Goal: Task Accomplishment & Management: Manage account settings

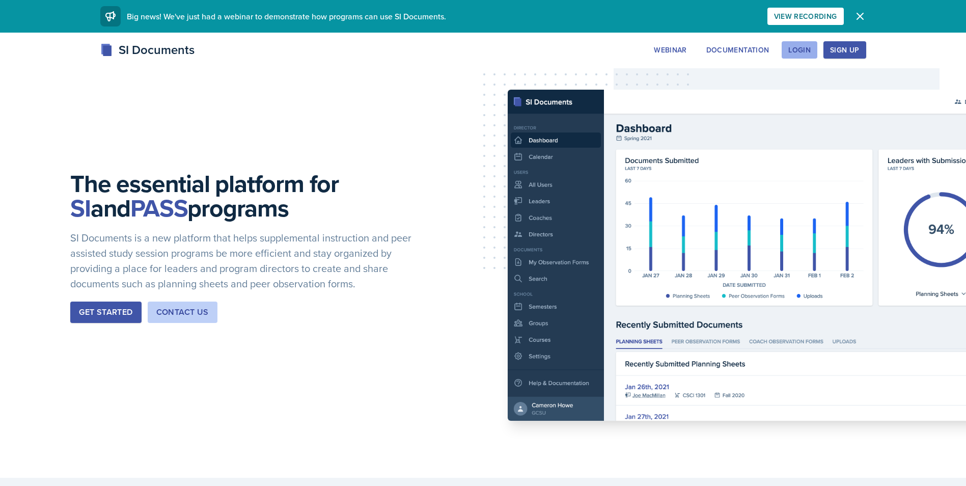
click at [806, 44] on button "Login" at bounding box center [799, 49] width 36 height 17
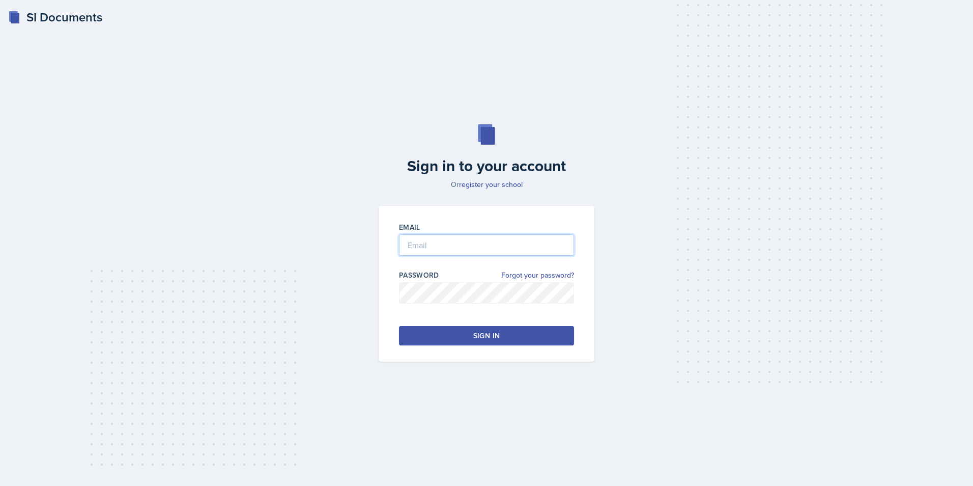
click at [538, 245] on input "email" at bounding box center [486, 244] width 175 height 21
type input "[EMAIL_ADDRESS][DOMAIN_NAME]"
click at [507, 329] on button "Sign in" at bounding box center [486, 335] width 175 height 19
click at [469, 332] on button "Sign in" at bounding box center [486, 335] width 175 height 19
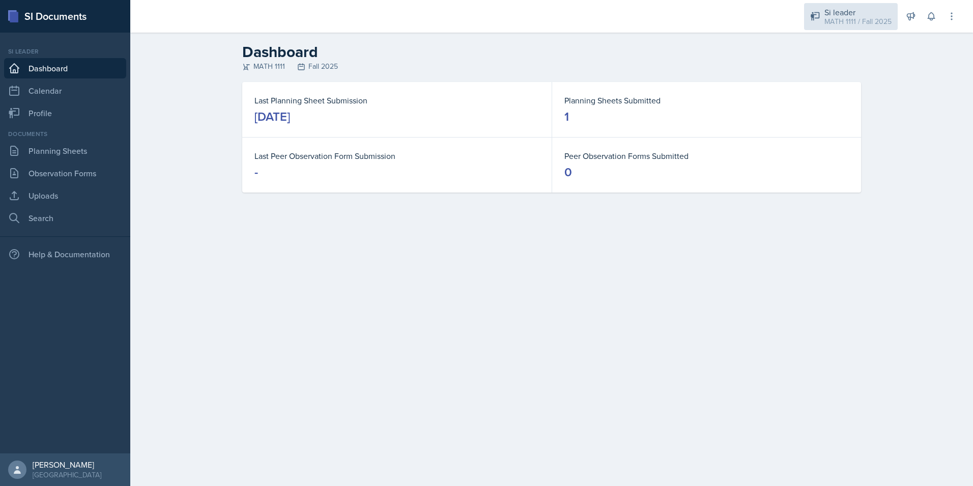
click at [858, 12] on div "Si leader" at bounding box center [858, 12] width 67 height 12
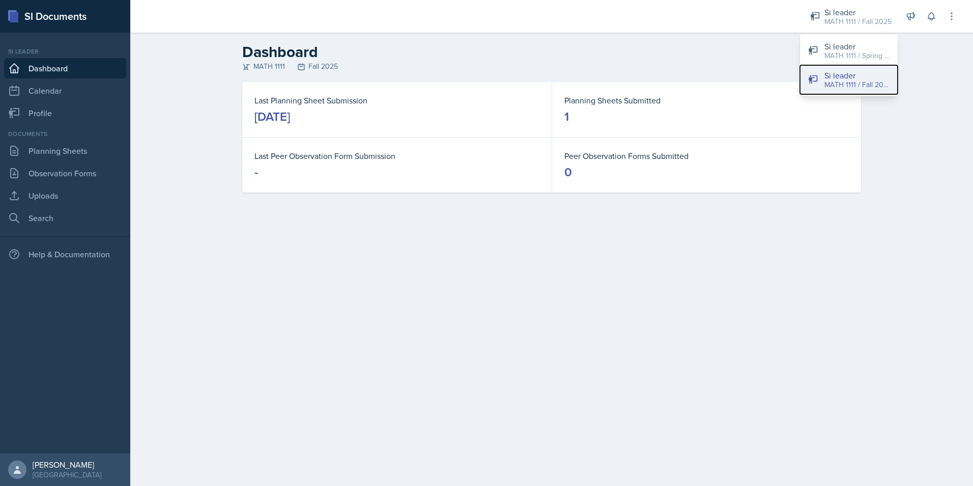
click at [840, 66] on button "Si leader MATH 1111 / Fall 2025" at bounding box center [849, 79] width 98 height 29
click at [846, 30] on div "Si leader MATH 1111 / Fall 2025 Si leader MATH 1111 / Spring 2025 Si leader MAT…" at bounding box center [876, 16] width 161 height 33
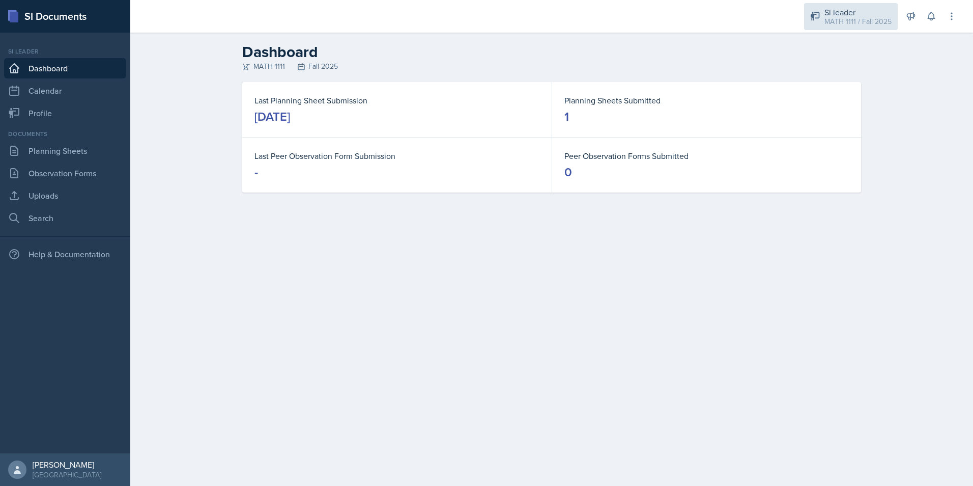
click at [845, 16] on div "MATH 1111 / Fall 2025" at bounding box center [858, 21] width 67 height 11
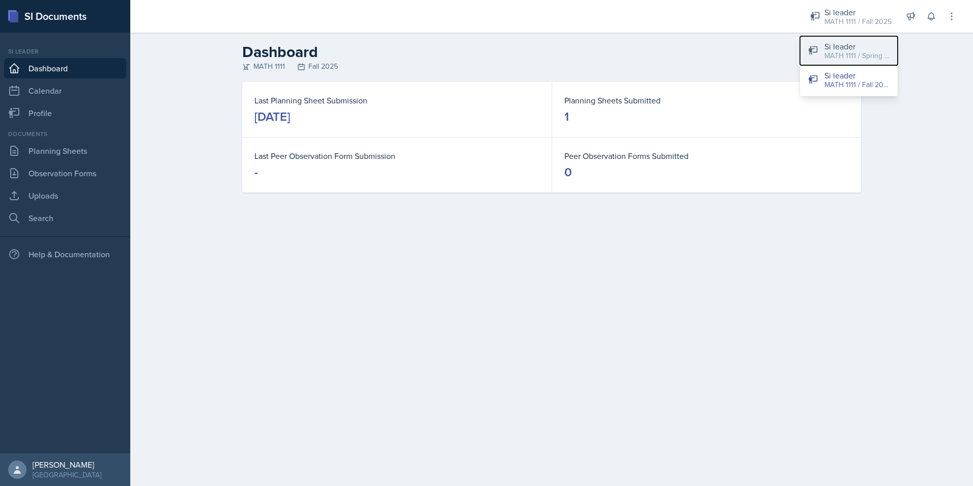
click at [850, 43] on div "Si leader" at bounding box center [857, 46] width 65 height 12
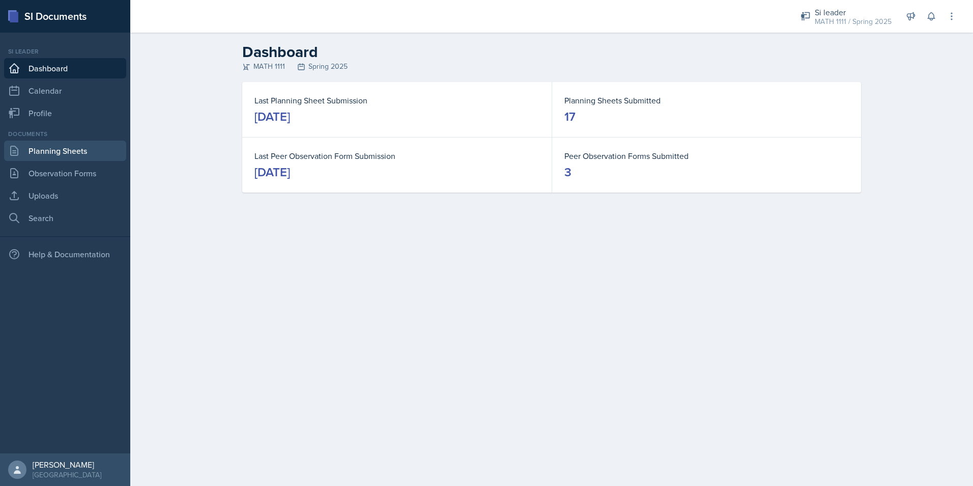
click at [19, 153] on icon at bounding box center [14, 151] width 12 height 12
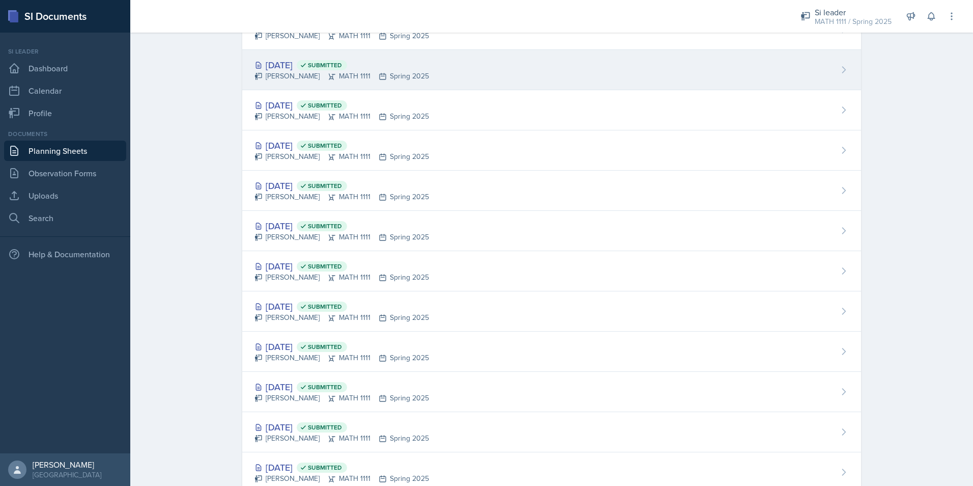
scroll to position [325, 0]
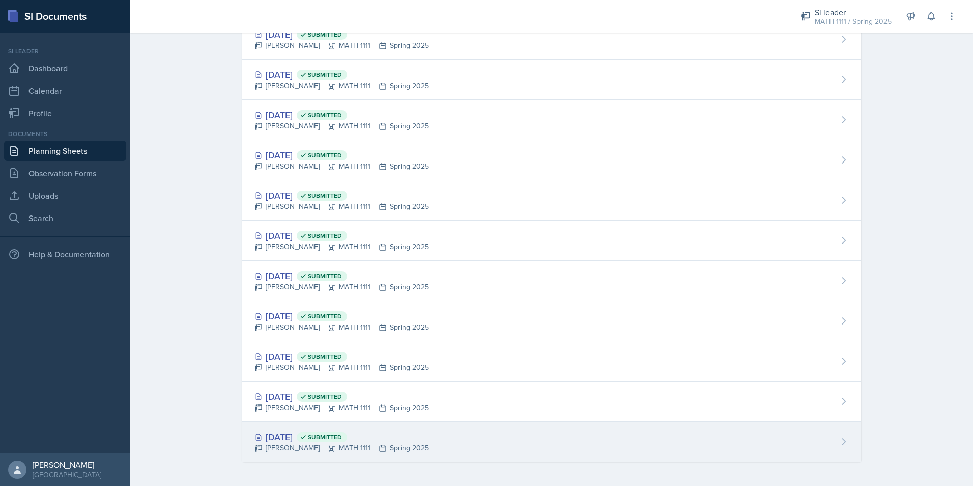
click at [276, 434] on div "[DATE] Submitted" at bounding box center [342, 437] width 175 height 14
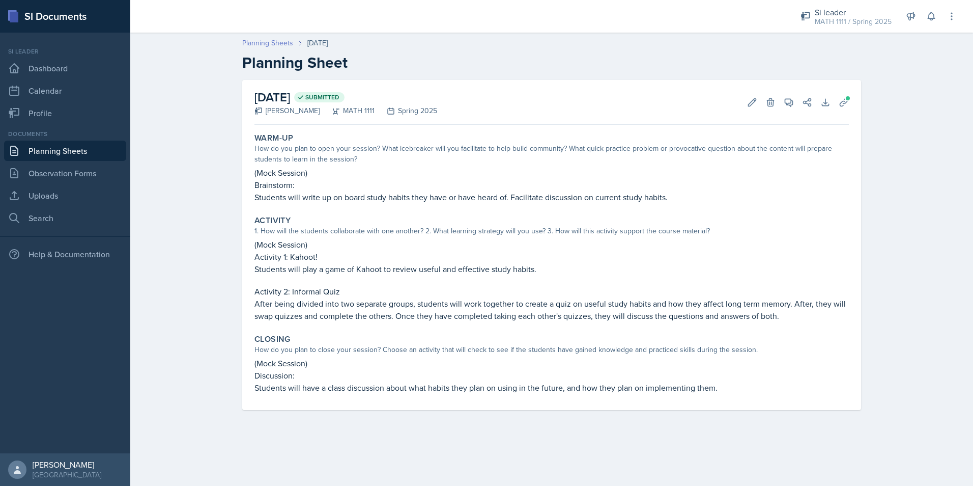
click at [263, 39] on link "Planning Sheets" at bounding box center [267, 43] width 51 height 11
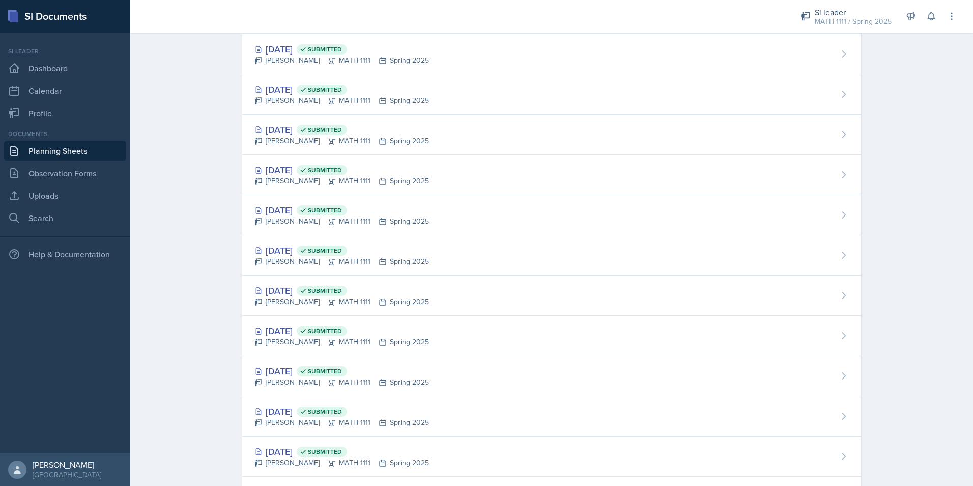
scroll to position [325, 0]
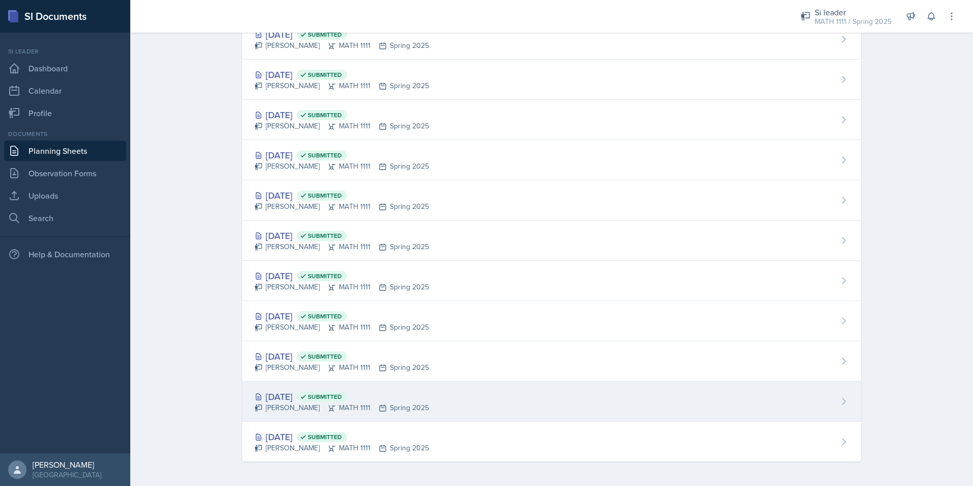
click at [297, 390] on div "[DATE] Submitted" at bounding box center [342, 396] width 175 height 14
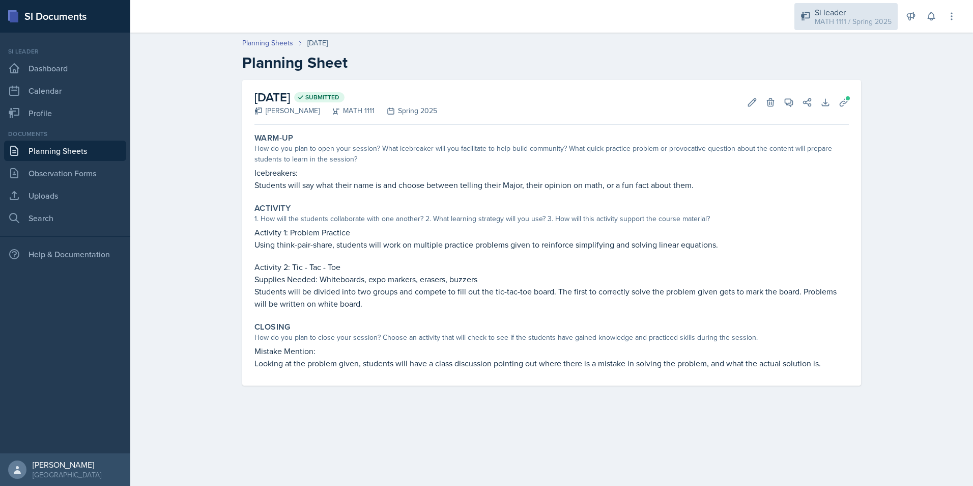
click at [834, 11] on div "Si leader" at bounding box center [853, 12] width 77 height 12
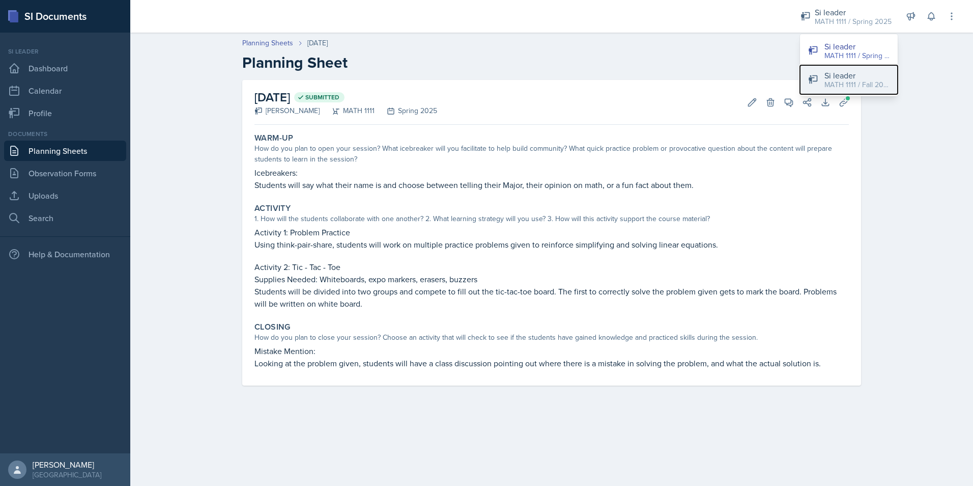
click at [845, 77] on div "Si leader" at bounding box center [857, 75] width 65 height 12
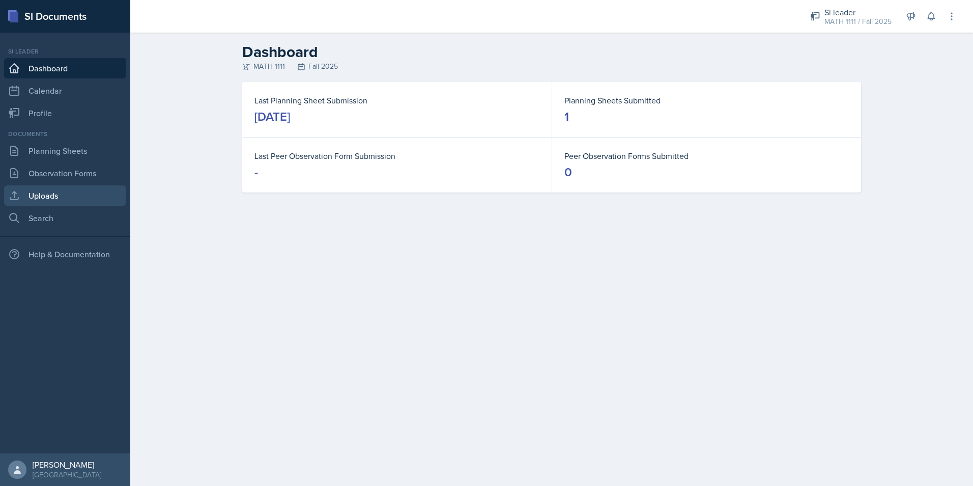
click at [65, 198] on link "Uploads" at bounding box center [65, 195] width 122 height 20
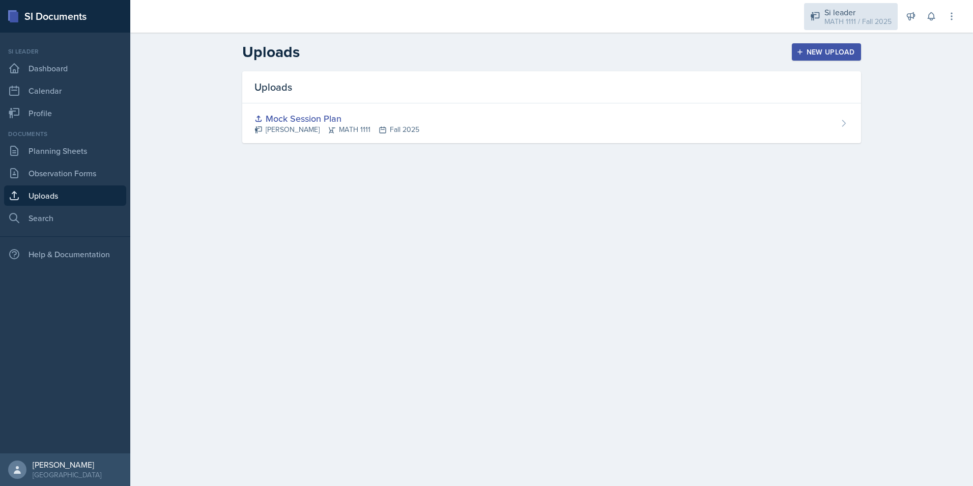
click at [870, 19] on div "MATH 1111 / Fall 2025" at bounding box center [858, 21] width 67 height 11
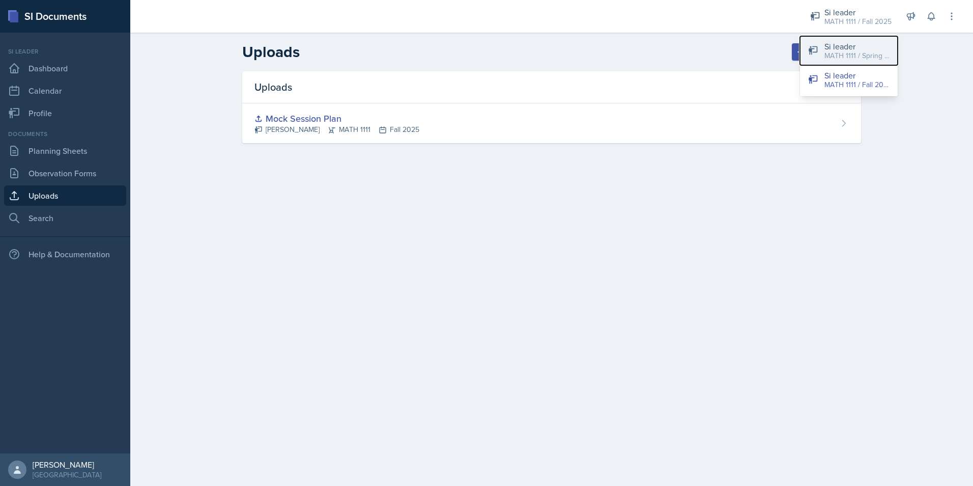
click at [845, 53] on div "MATH 1111 / Spring 2025" at bounding box center [857, 55] width 65 height 11
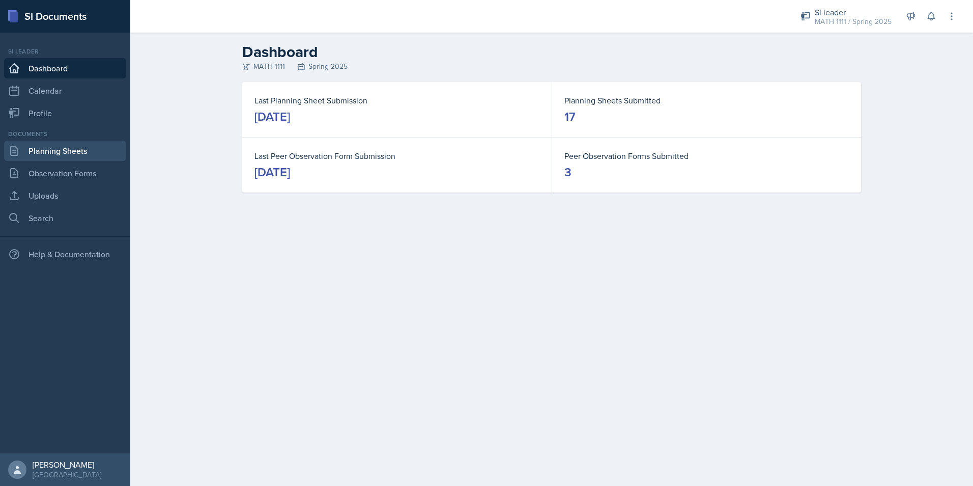
click at [61, 155] on link "Planning Sheets" at bounding box center [65, 151] width 122 height 20
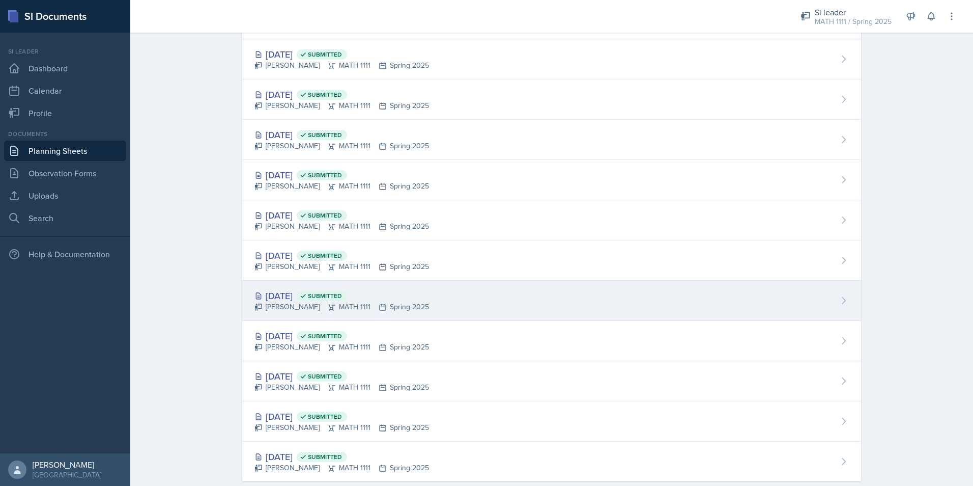
scroll to position [325, 0]
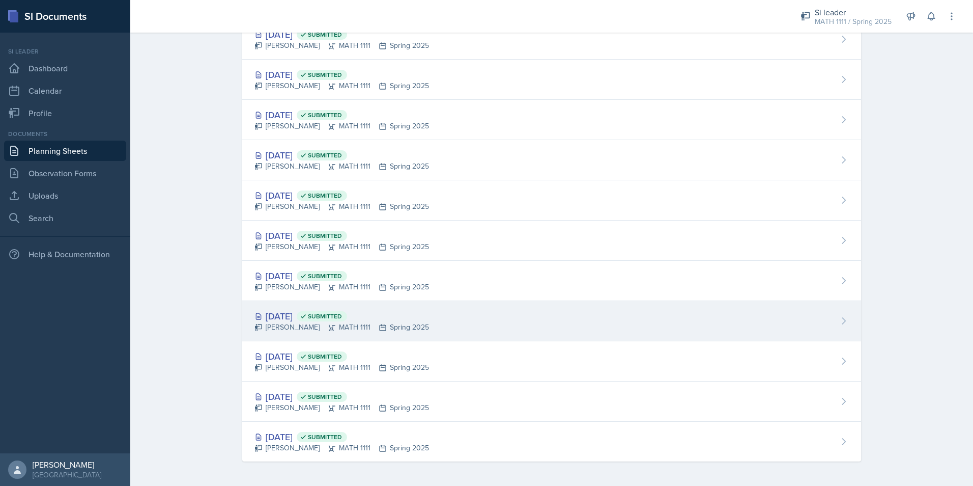
click at [303, 316] on div "[DATE] Submitted" at bounding box center [342, 316] width 175 height 14
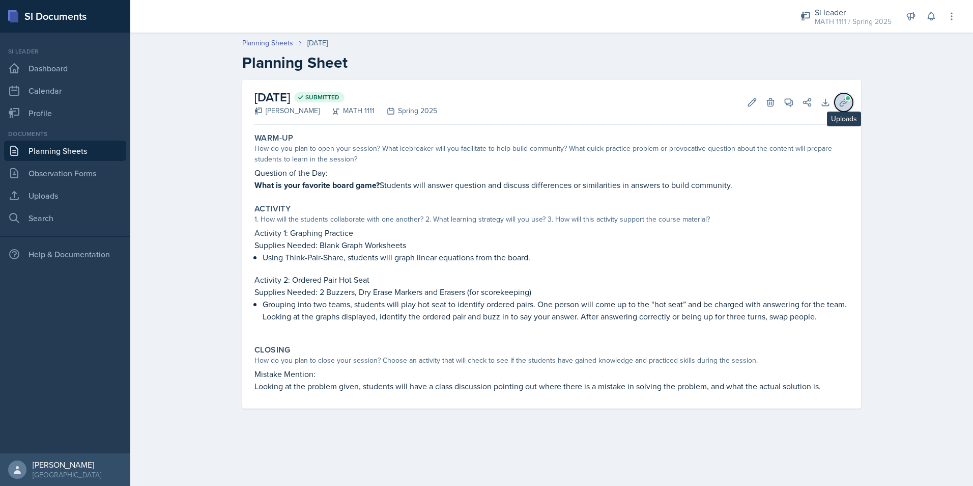
click at [847, 99] on span at bounding box center [848, 98] width 6 height 6
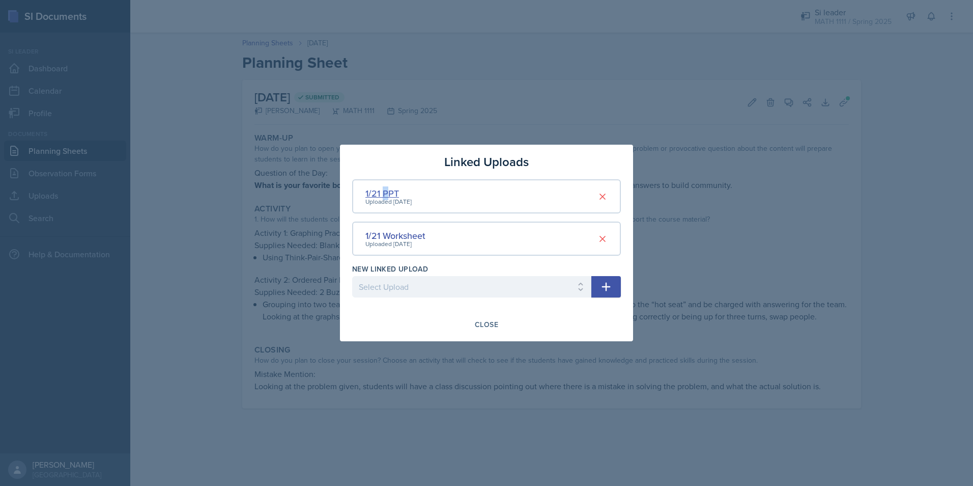
click at [386, 195] on div "1/21 PPT" at bounding box center [389, 193] width 46 height 14
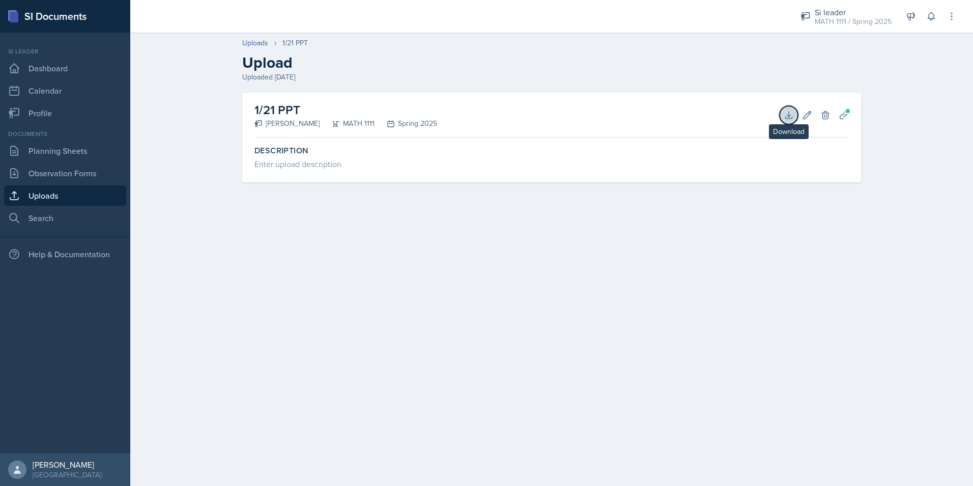
click at [789, 118] on icon at bounding box center [788, 114] width 7 height 7
click at [944, 139] on div "Uploads 1/21 PPT Upload Uploaded [DATE] 1/21 PPT [PERSON_NAME] MATH 1111 Spring…" at bounding box center [551, 116] width 843 height 179
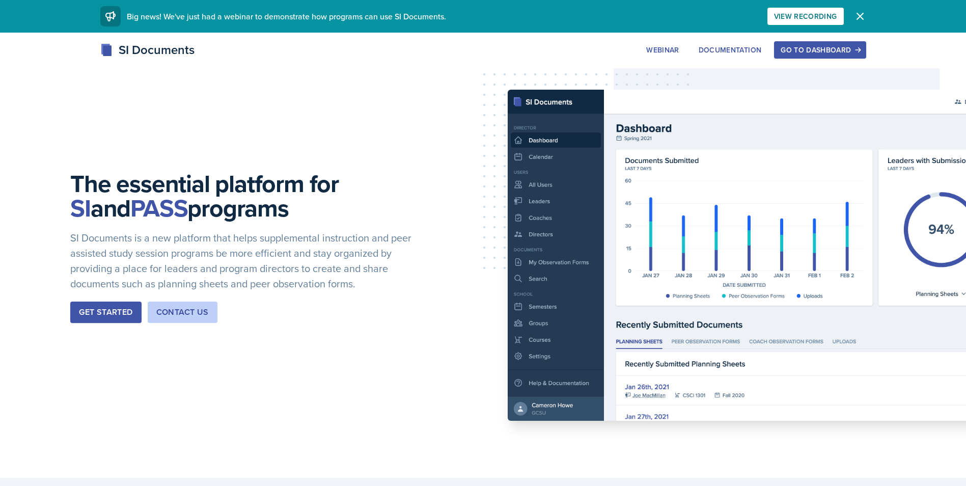
click at [803, 46] on div "Go to Dashboard" at bounding box center [819, 50] width 78 height 8
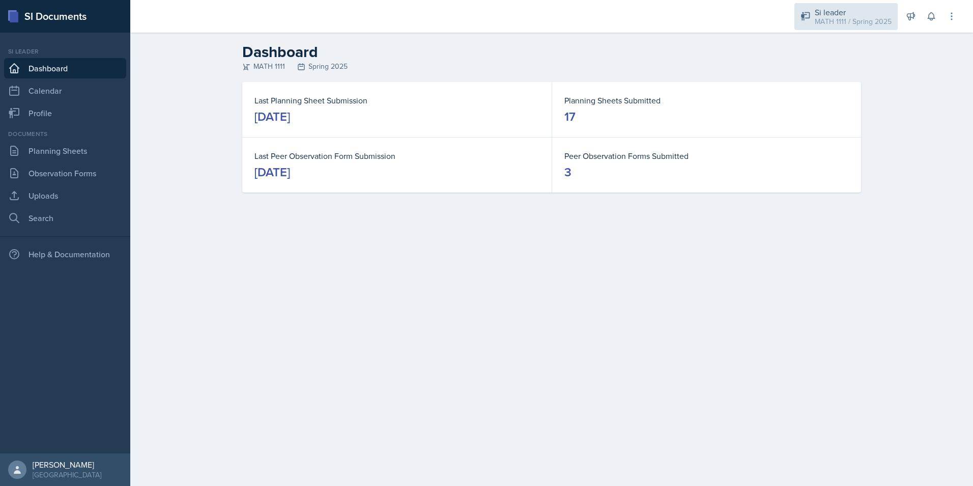
click at [863, 23] on div "MATH 1111 / Spring 2025" at bounding box center [853, 21] width 77 height 11
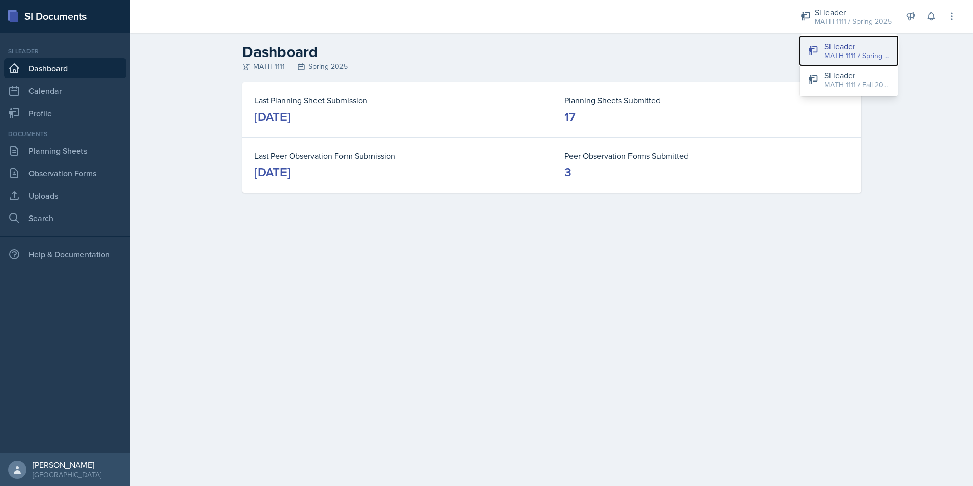
click at [870, 56] on div "MATH 1111 / Spring 2025" at bounding box center [857, 55] width 65 height 11
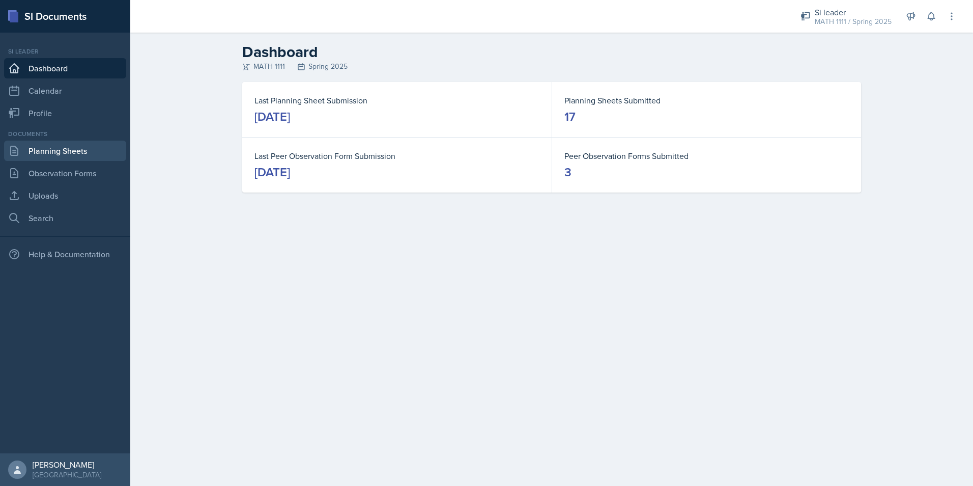
click at [69, 149] on link "Planning Sheets" at bounding box center [65, 151] width 122 height 20
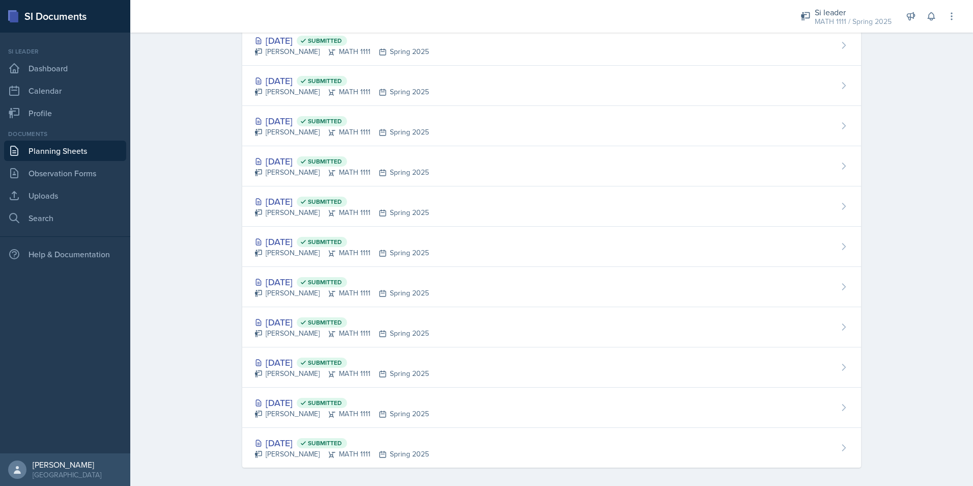
scroll to position [325, 0]
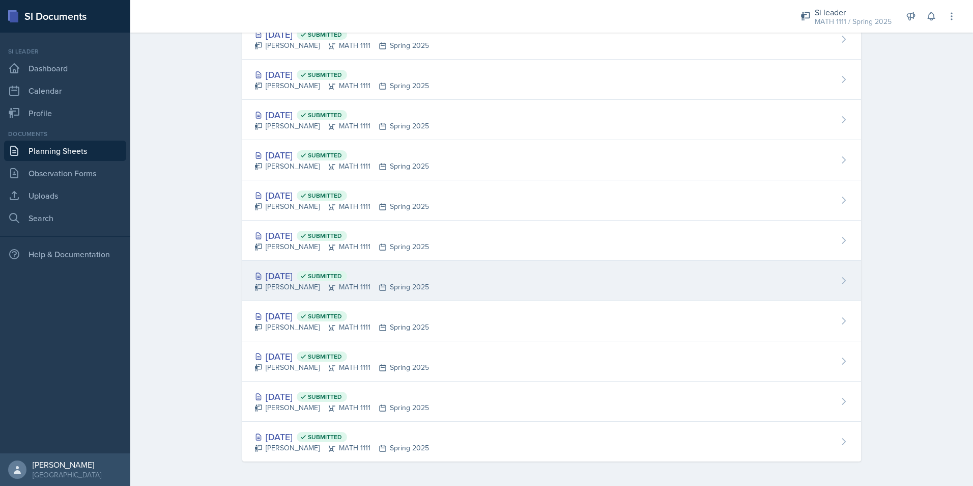
click at [318, 270] on div "Jan 22nd, 2025 Submitted" at bounding box center [342, 276] width 175 height 14
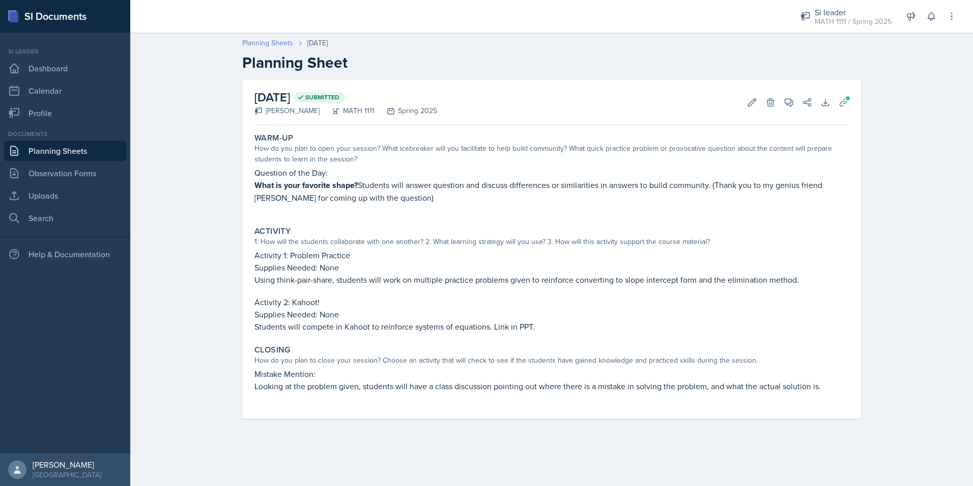
click at [284, 46] on link "Planning Sheets" at bounding box center [267, 43] width 51 height 11
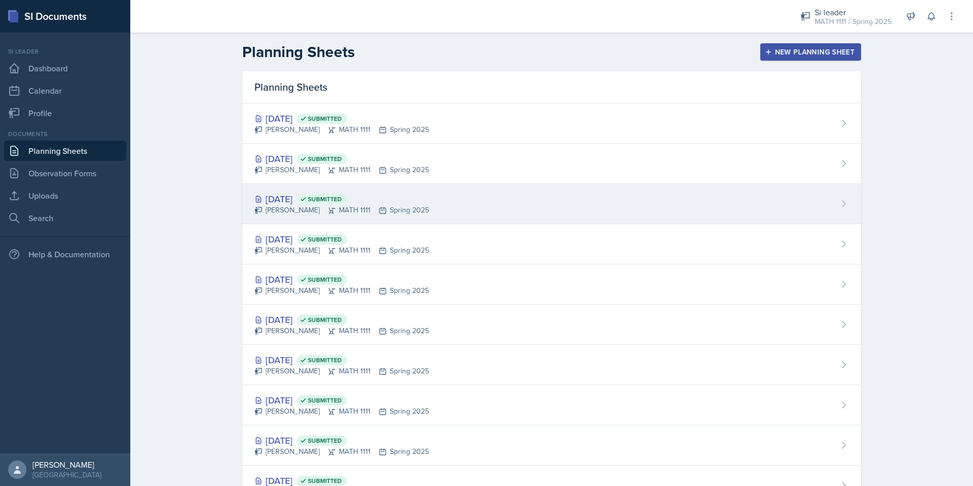
click at [287, 210] on div "Alyssa Bryant MATH 1111 Spring 2025" at bounding box center [342, 210] width 175 height 11
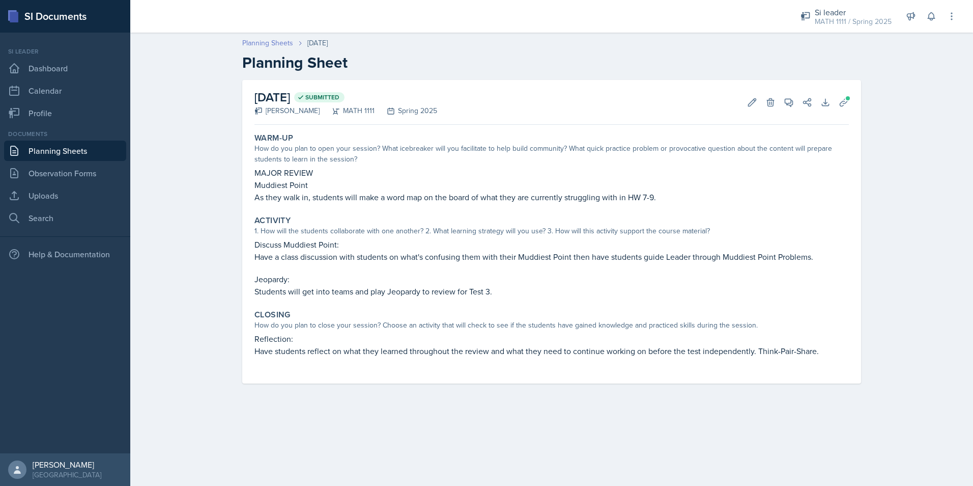
click at [272, 41] on link "Planning Sheets" at bounding box center [267, 43] width 51 height 11
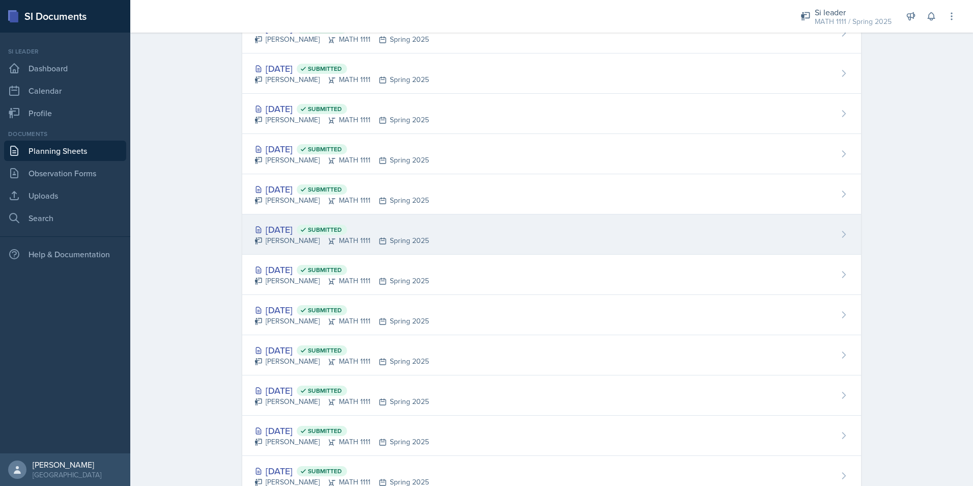
scroll to position [274, 0]
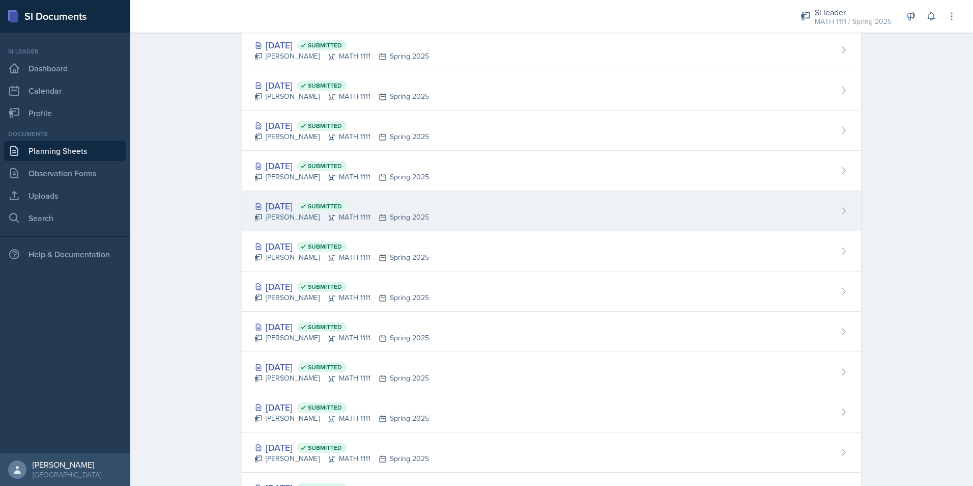
click at [289, 207] on div "Feb 4th, 2025 Submitted" at bounding box center [342, 206] width 175 height 14
